Goal: Navigation & Orientation: Find specific page/section

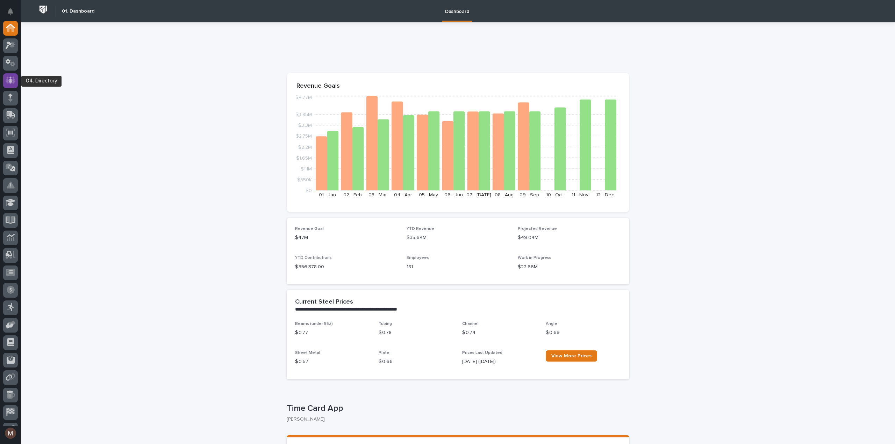
click at [10, 80] on icon at bounding box center [10, 80] width 4 height 7
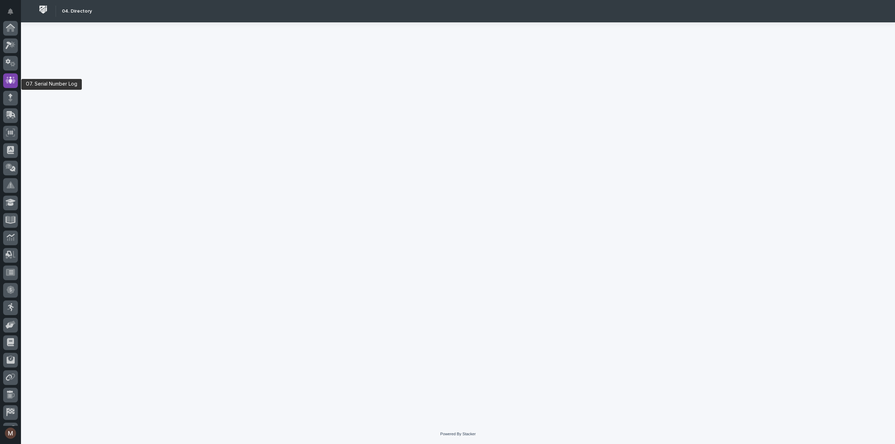
scroll to position [49, 0]
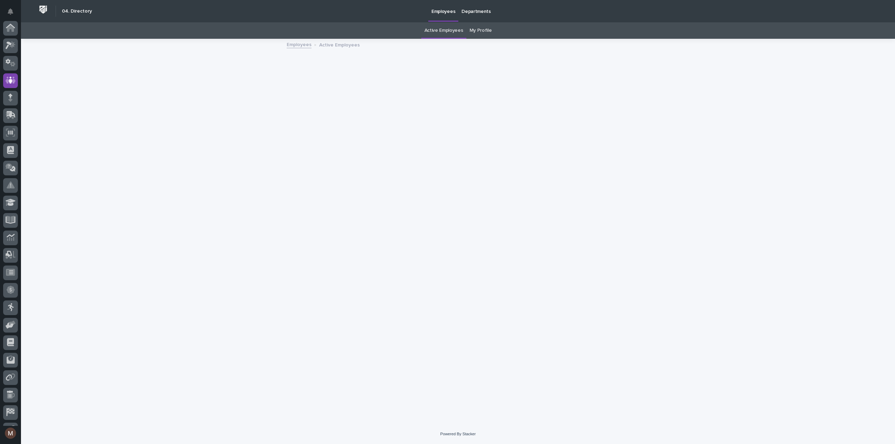
scroll to position [49, 0]
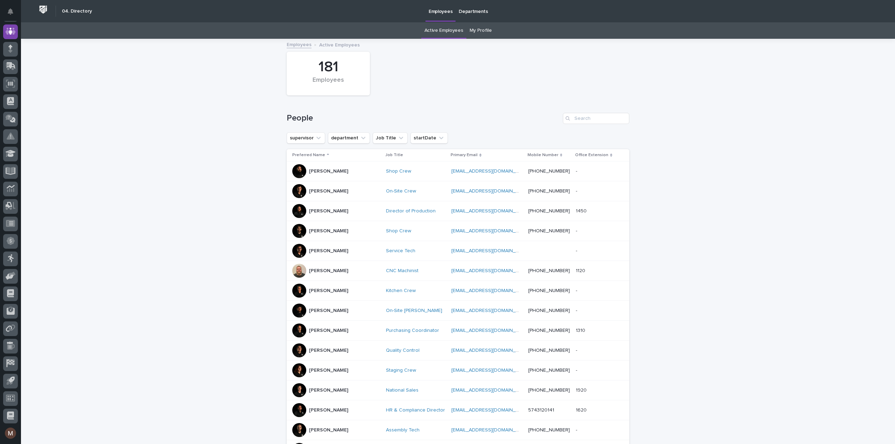
click at [486, 30] on link "My Profile" at bounding box center [480, 30] width 22 height 16
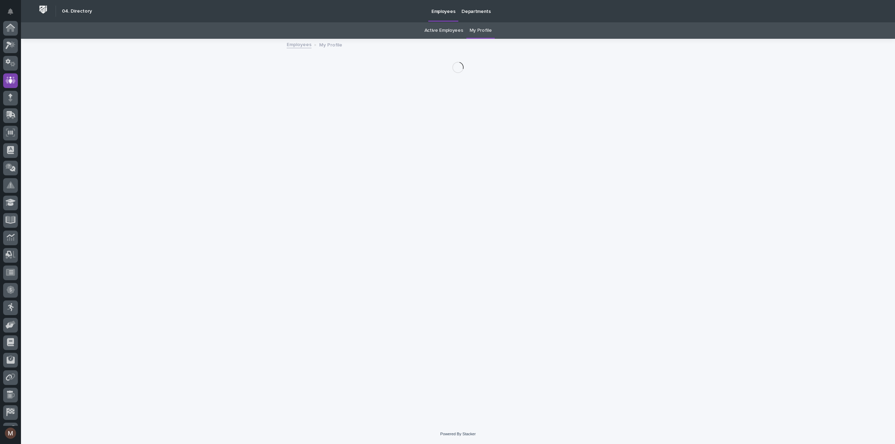
scroll to position [49, 0]
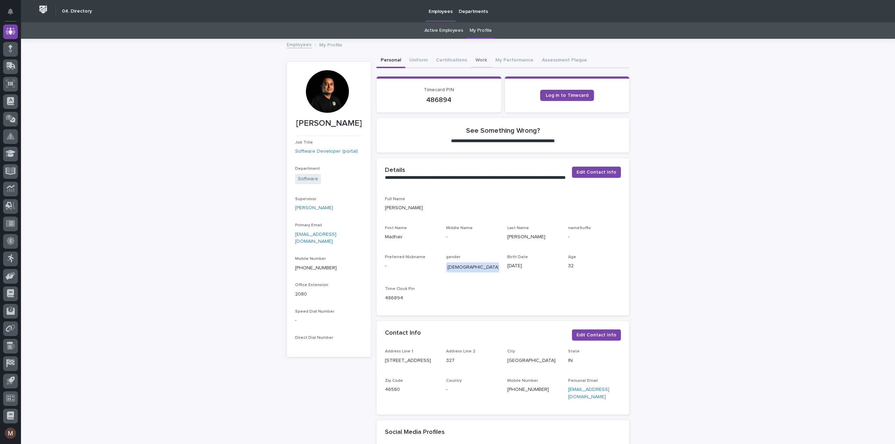
click at [472, 57] on button "Work" at bounding box center [481, 60] width 20 height 15
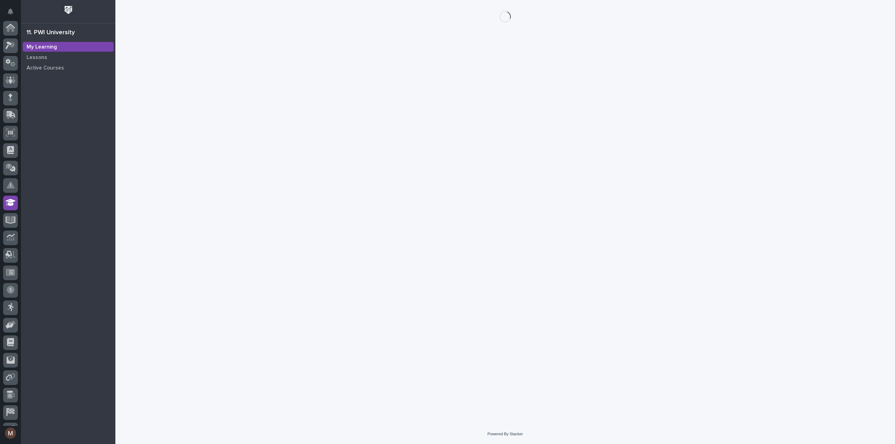
scroll to position [49, 0]
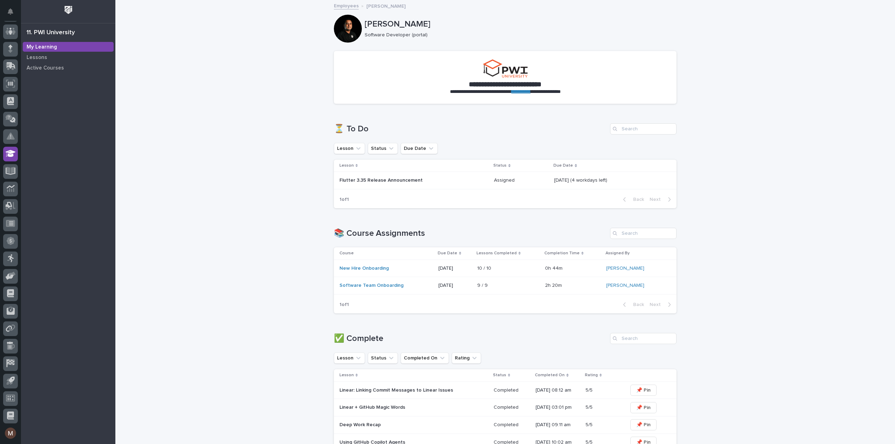
click at [412, 178] on p "Flutter 3.35 Release Announcement" at bounding box center [400, 181] width 122 height 6
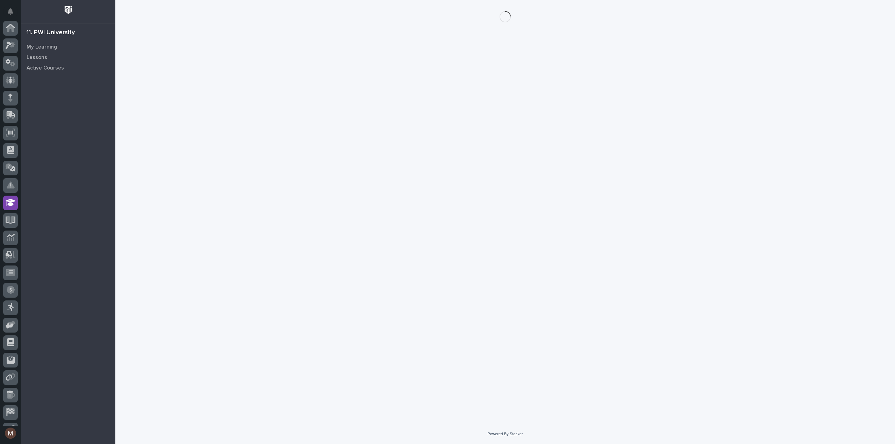
scroll to position [49, 0]
